Goal: Task Accomplishment & Management: Complete application form

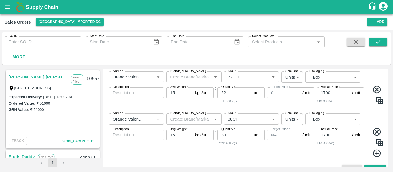
scroll to position [127, 0]
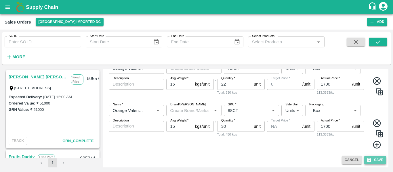
click at [378, 161] on button "Save" at bounding box center [375, 160] width 22 height 8
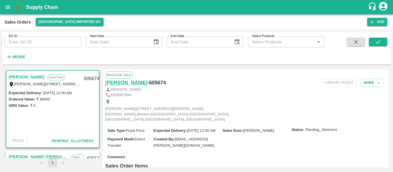
click at [125, 82] on h6 "[PERSON_NAME]" at bounding box center [126, 83] width 42 height 8
click at [22, 77] on link "[PERSON_NAME]" at bounding box center [27, 76] width 36 height 7
click at [382, 79] on button "More" at bounding box center [372, 83] width 23 height 8
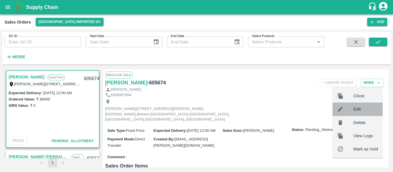
click at [363, 108] on span "Edit" at bounding box center [365, 109] width 25 height 6
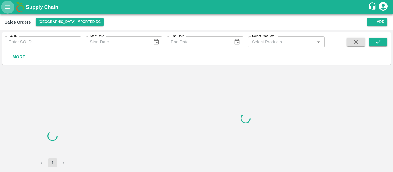
click at [9, 10] on icon "open drawer" at bounding box center [8, 7] width 6 height 6
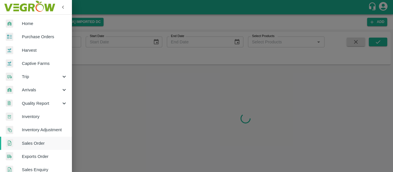
click at [160, 87] on div at bounding box center [196, 86] width 393 height 172
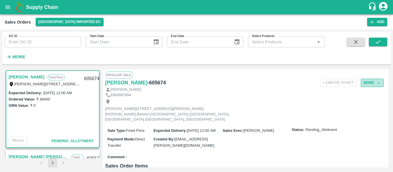
click at [373, 81] on button "More" at bounding box center [372, 83] width 23 height 8
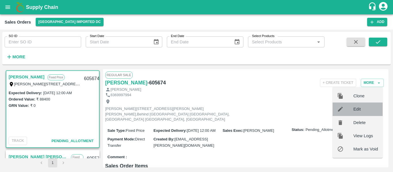
click at [363, 104] on div "Edit" at bounding box center [358, 109] width 50 height 13
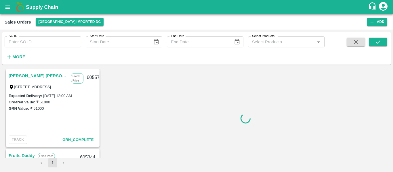
scroll to position [81, 0]
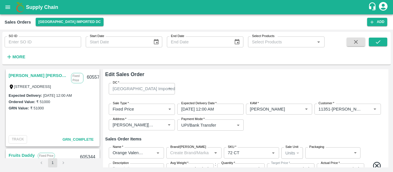
type input "0"
type input "NA"
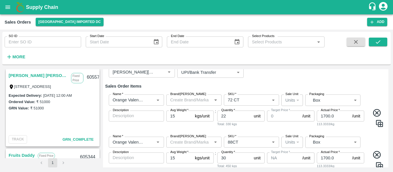
scroll to position [53, 0]
click at [238, 113] on input "22" at bounding box center [234, 115] width 34 height 11
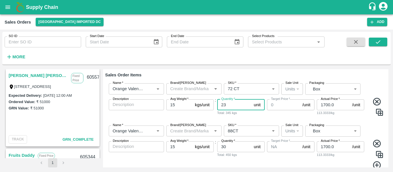
scroll to position [62, 0]
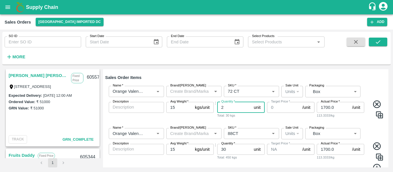
type input "22"
click at [378, 115] on img at bounding box center [379, 115] width 9 height 9
type input "Orange Valencia SA - DI"
type input "72 CT"
type input "22"
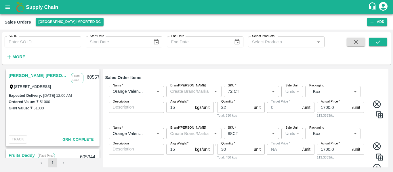
type input "0"
click at [237, 149] on input "22" at bounding box center [234, 149] width 34 height 11
type input "2"
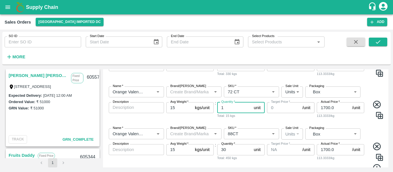
scroll to position [104, 0]
type input "1"
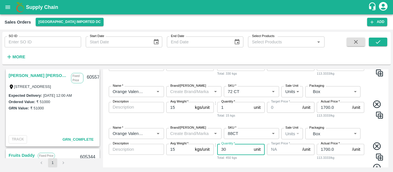
click at [232, 150] on input "30" at bounding box center [234, 149] width 34 height 11
type input "3"
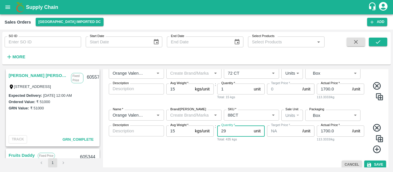
scroll to position [127, 0]
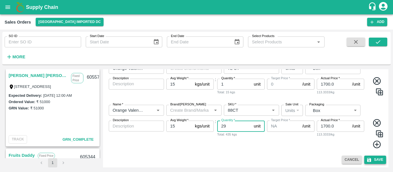
type input "29"
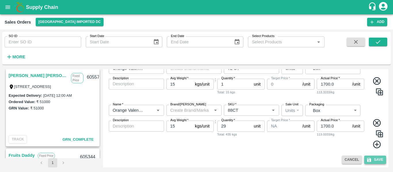
click at [376, 160] on button "Save" at bounding box center [375, 160] width 22 height 8
click at [377, 157] on button "Save" at bounding box center [375, 160] width 22 height 8
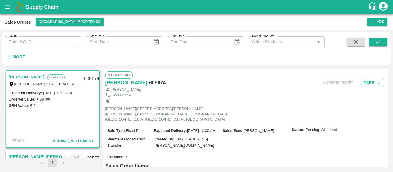
click at [131, 85] on h6 "[PERSON_NAME]" at bounding box center [126, 83] width 42 height 8
click at [376, 83] on icon "button" at bounding box center [378, 83] width 5 height 5
click at [374, 84] on button "More" at bounding box center [372, 83] width 23 height 8
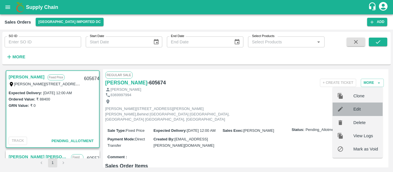
click at [359, 112] on span "Edit" at bounding box center [365, 109] width 25 height 6
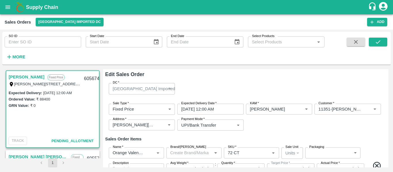
type input "NA"
type input "0"
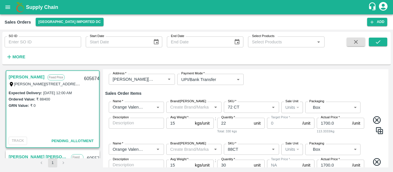
scroll to position [46, 0]
click at [378, 129] on img at bounding box center [379, 130] width 9 height 9
type input "Orange Valencia SA - DI"
type input "72 CT"
type input "22"
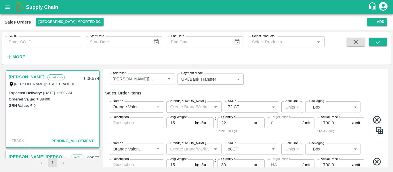
type input "0"
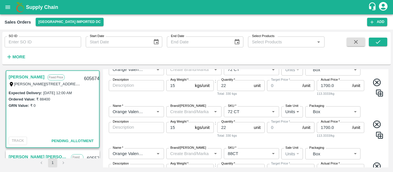
scroll to position [85, 0]
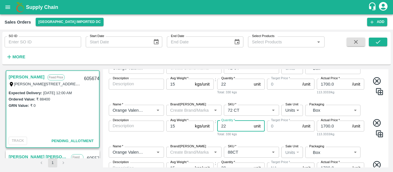
click at [234, 129] on input "22" at bounding box center [234, 126] width 34 height 11
type input "2"
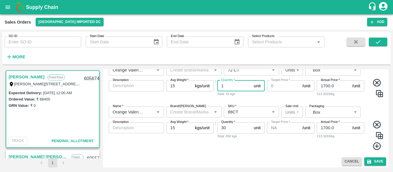
type input "1"
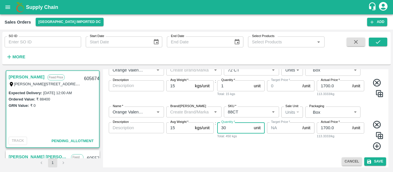
click at [236, 129] on input "30" at bounding box center [234, 128] width 34 height 11
type input "3"
type input "29"
click at [278, 143] on div "Target Price   * NA /unit Target Price" at bounding box center [290, 137] width 47 height 28
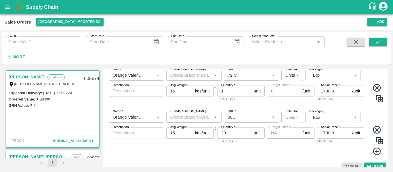
scroll to position [120, 0]
click at [371, 165] on button "Save" at bounding box center [375, 167] width 22 height 8
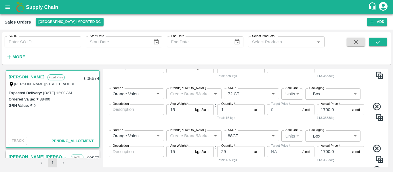
scroll to position [127, 0]
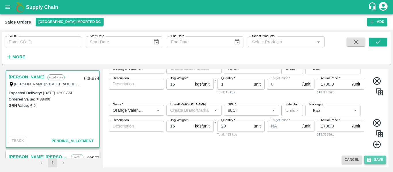
click at [384, 159] on button "Save" at bounding box center [375, 160] width 22 height 8
click at [330, 83] on input "1700.0" at bounding box center [333, 84] width 33 height 11
type input ".0"
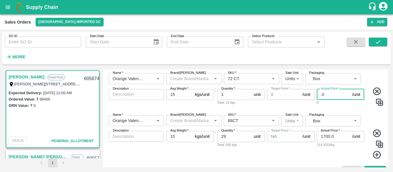
scroll to position [117, 0]
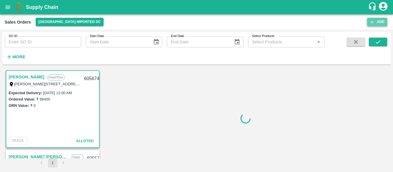
click at [378, 24] on button "Add" at bounding box center [377, 22] width 20 height 8
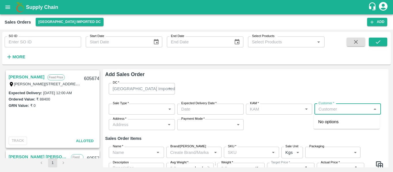
click at [322, 110] on input "Customer   *" at bounding box center [343, 109] width 54 height 7
type input "[PERSON_NAME]"
click at [334, 126] on div "[PERSON_NAME]" at bounding box center [347, 122] width 66 height 10
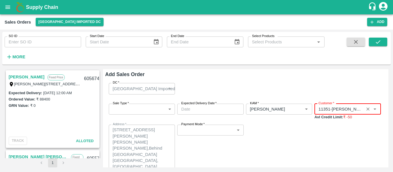
scroll to position [16, 0]
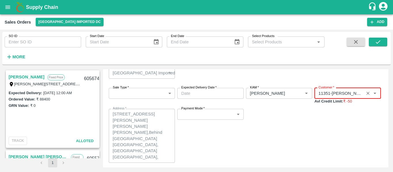
type input "11351-[PERSON_NAME]"
